Goal: Find specific page/section: Find specific page/section

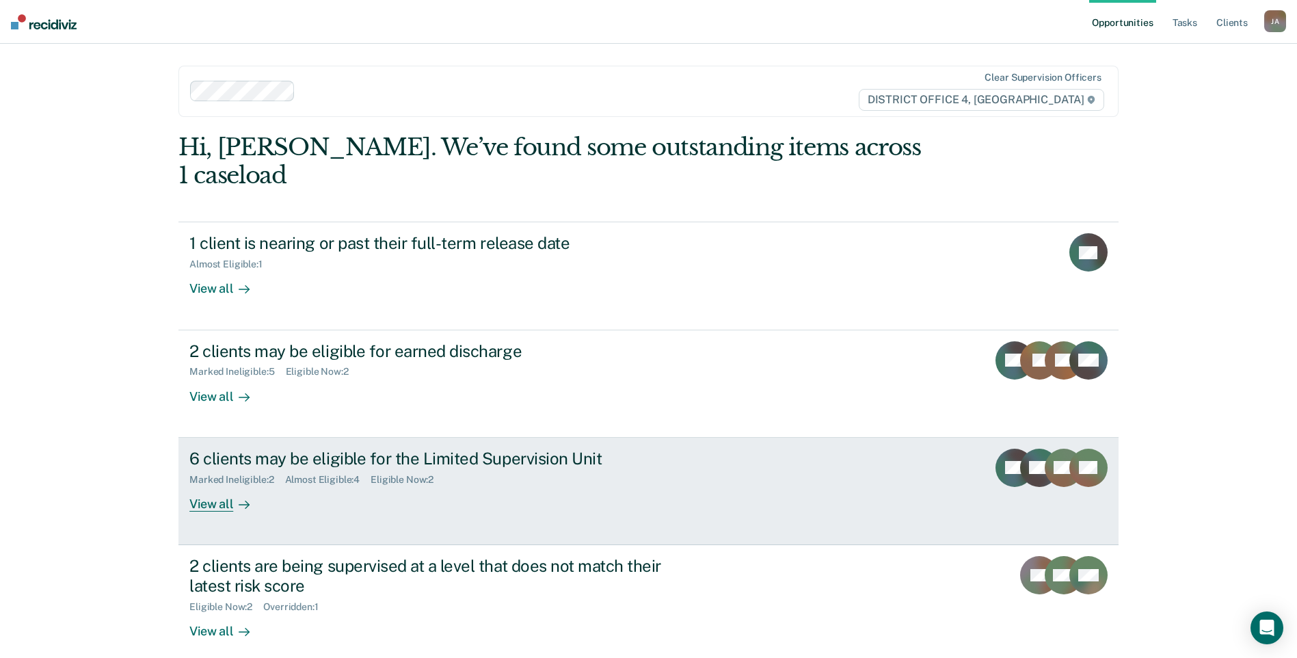
click at [555, 475] on div "6 clients may be eligible for the Limited Supervision Unit Marked Ineligible : …" at bounding box center [445, 480] width 513 height 63
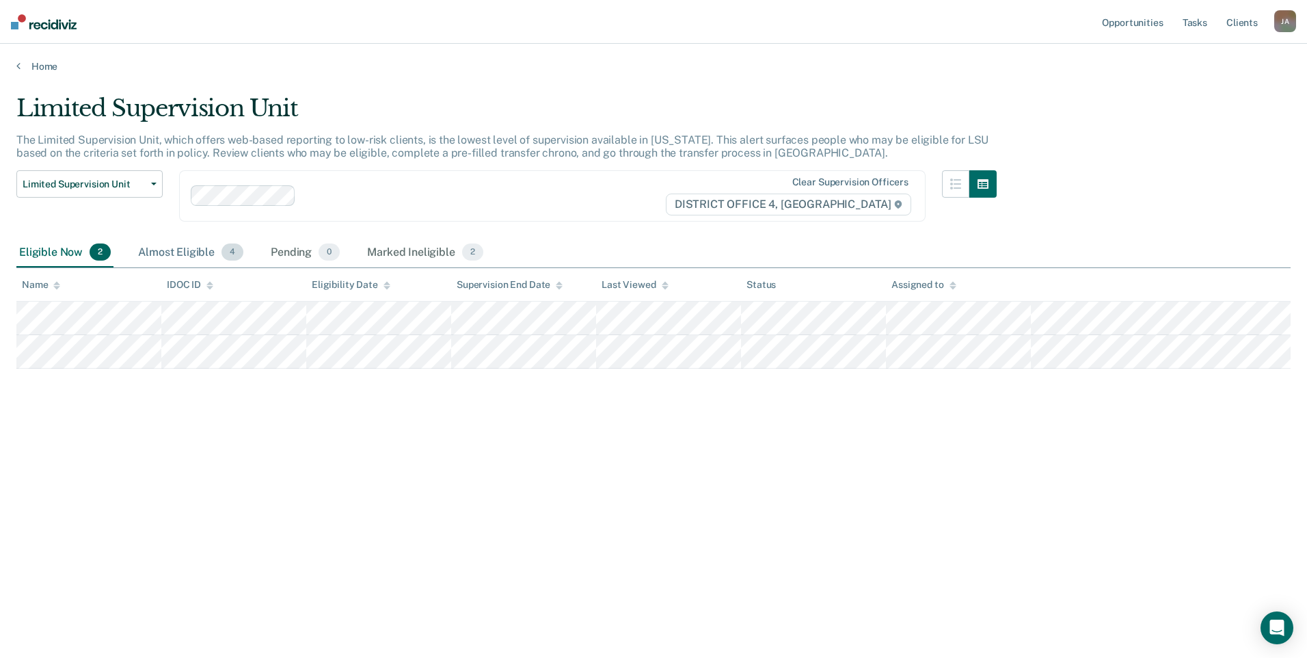
click at [187, 251] on div "Almost Eligible 4" at bounding box center [190, 253] width 111 height 30
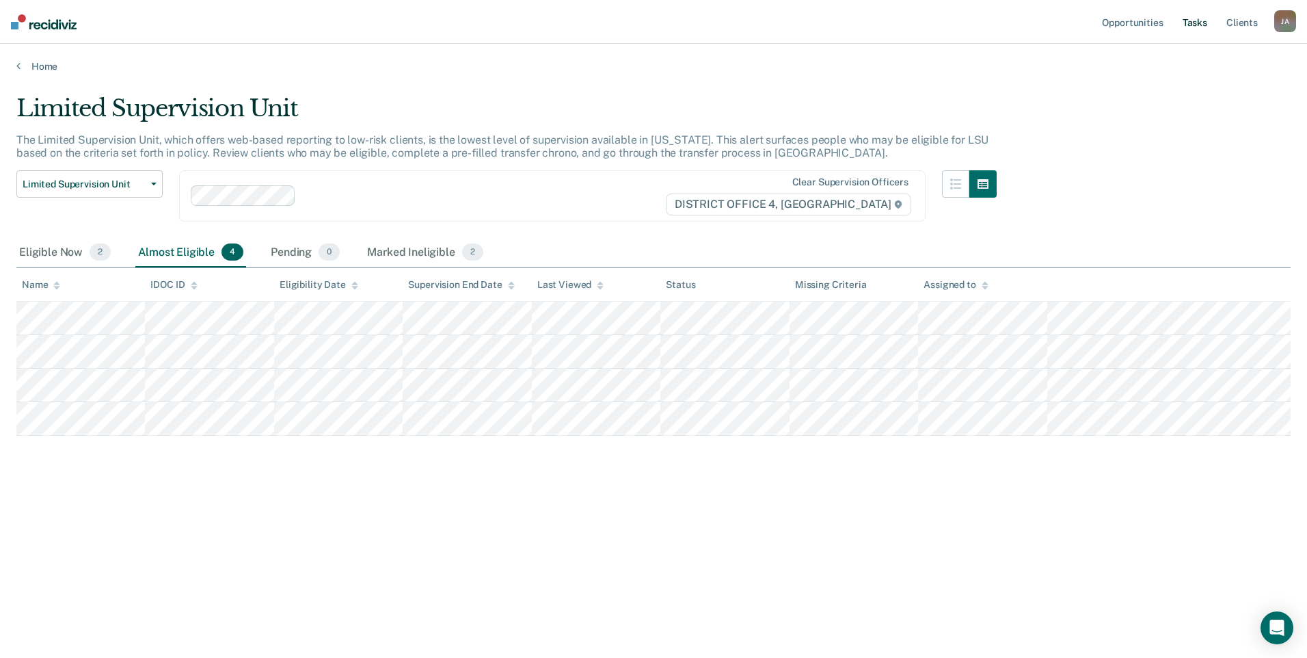
click at [1191, 23] on link "Tasks" at bounding box center [1195, 22] width 30 height 44
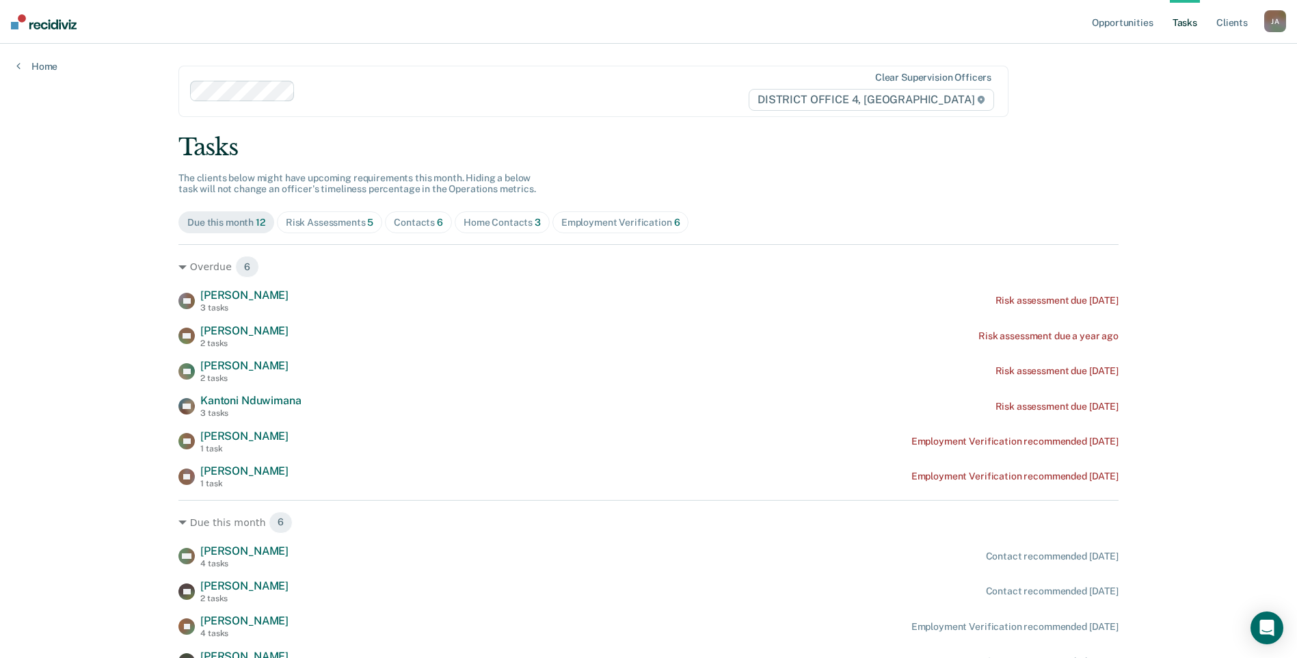
click at [488, 220] on div "Home Contacts 3" at bounding box center [502, 223] width 77 height 12
